Goal: Task Accomplishment & Management: Manage account settings

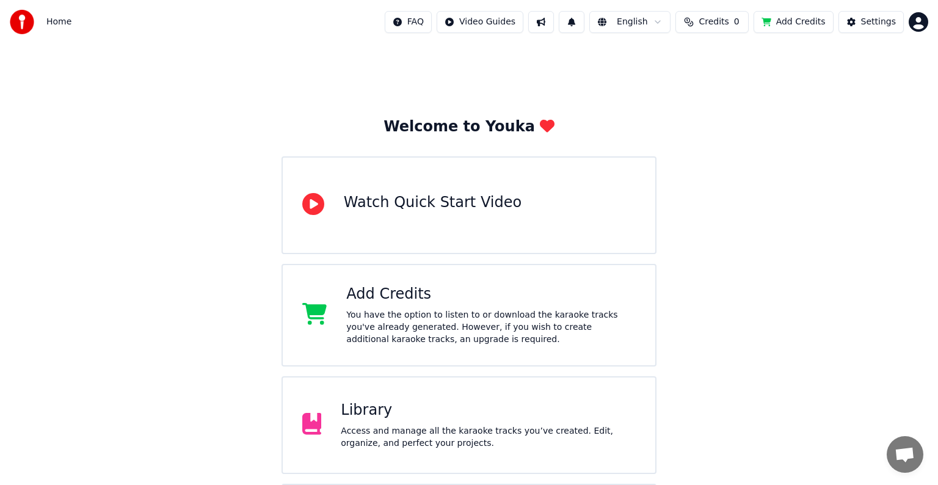
click at [912, 20] on html "Home FAQ Video Guides English Credits 0 Add Credits Settings Welcome to Youka W…" at bounding box center [469, 293] width 938 height 587
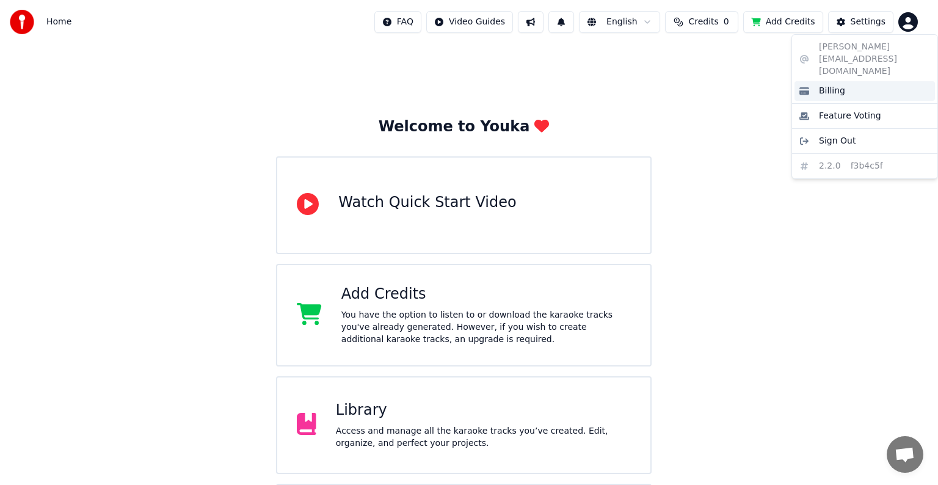
click at [828, 85] on span "Billing" at bounding box center [832, 91] width 26 height 12
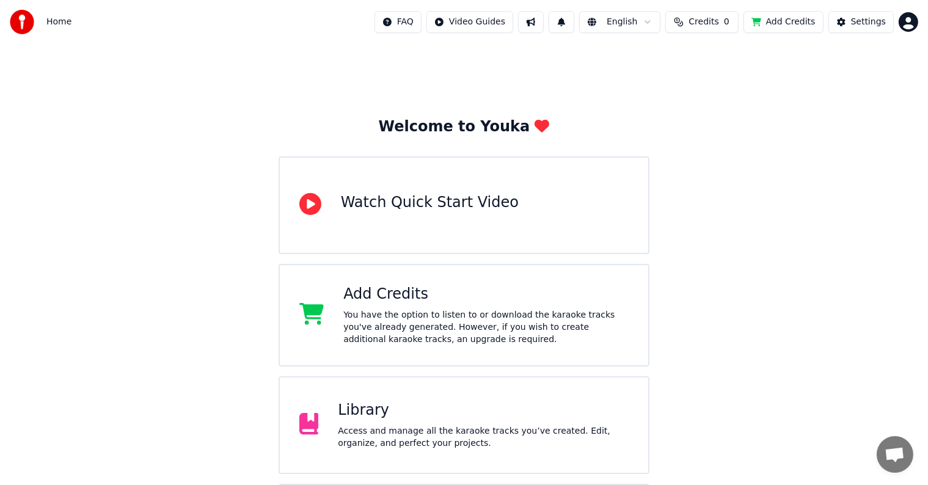
click at [710, 24] on span "Credits" at bounding box center [704, 22] width 30 height 12
click at [682, 67] on th "Remaining" at bounding box center [686, 58] width 55 height 24
click at [695, 92] on button "Refresh" at bounding box center [710, 92] width 63 height 22
click at [648, 59] on th "Topup" at bounding box center [641, 58] width 35 height 24
click at [484, 317] on div "You have the option to listen to or download the karaoke tracks you've already …" at bounding box center [485, 327] width 285 height 37
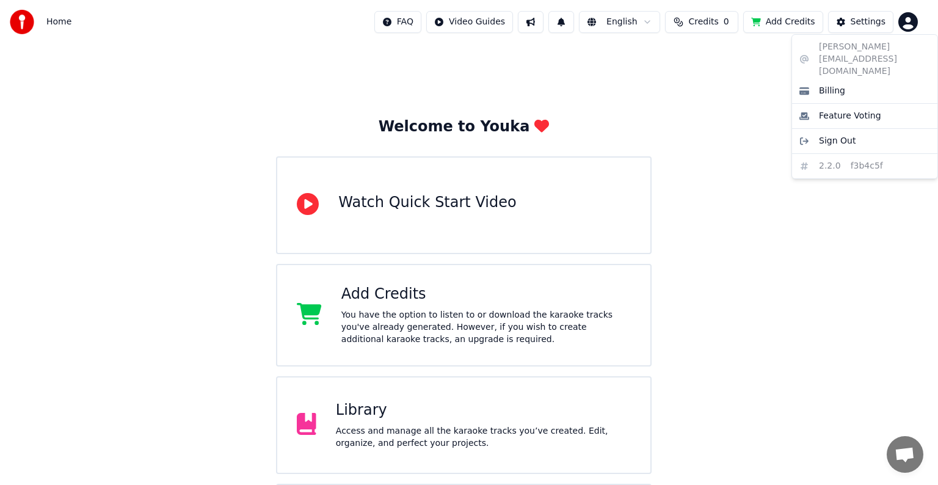
click at [909, 22] on html "Home FAQ Video Guides English Credits 0 Add Credits Settings Welcome to Youka W…" at bounding box center [469, 293] width 938 height 587
click at [827, 135] on span "Sign Out" at bounding box center [837, 141] width 37 height 12
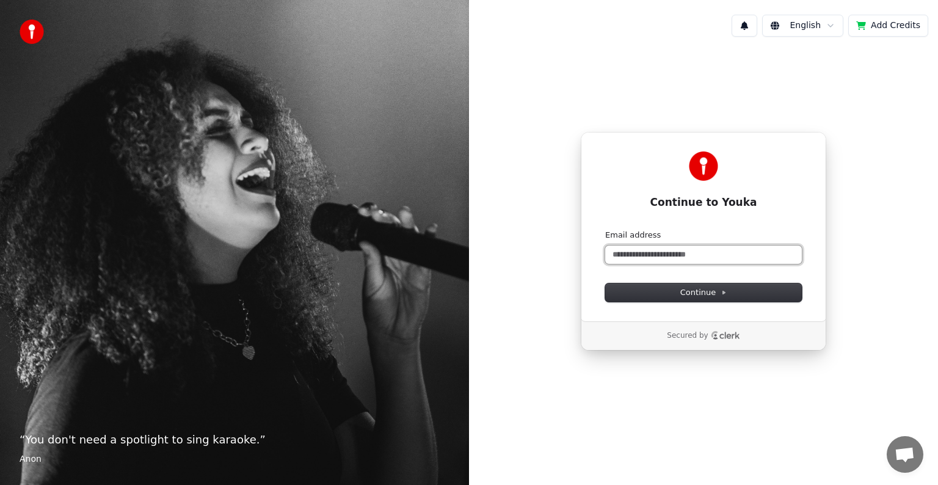
click at [710, 255] on input "Email address" at bounding box center [703, 255] width 197 height 18
click at [605, 230] on button "submit" at bounding box center [605, 230] width 0 height 0
type input "**********"
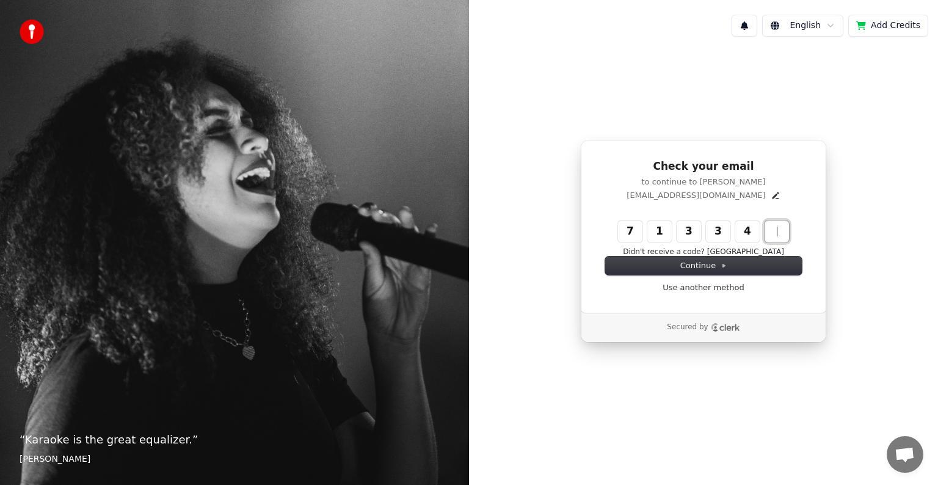
type input "******"
